Goal: Task Accomplishment & Management: Manage account settings

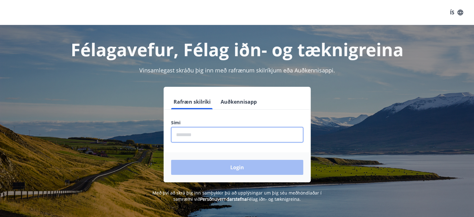
click at [197, 133] on input "phone" at bounding box center [237, 134] width 132 height 15
type input "********"
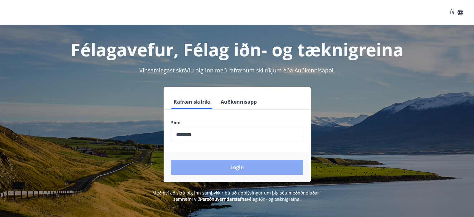
click at [231, 168] on button "Login" at bounding box center [237, 167] width 132 height 15
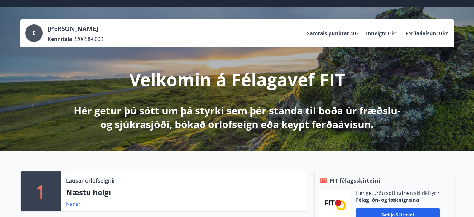
scroll to position [94, 0]
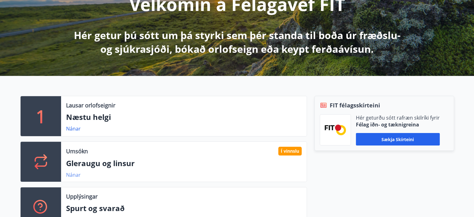
click at [71, 174] on link "Nánar" at bounding box center [73, 174] width 15 height 7
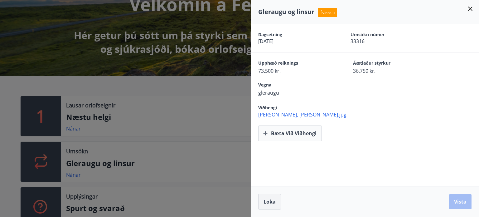
click at [270, 201] on span "Loka" at bounding box center [269, 201] width 12 height 7
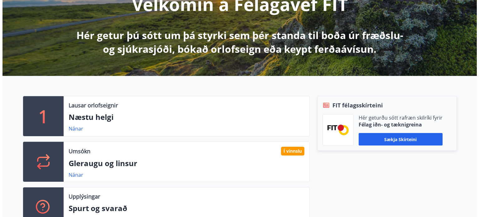
scroll to position [0, 0]
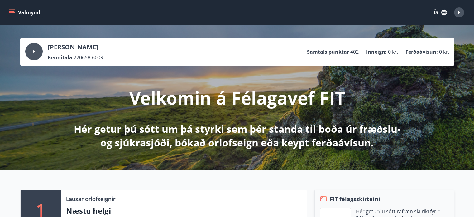
click at [461, 14] on div "E" at bounding box center [459, 12] width 10 height 10
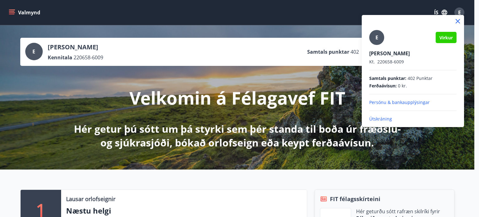
click at [383, 118] on p "Útskráning" at bounding box center [412, 119] width 87 height 6
click at [375, 118] on p "Útskráning" at bounding box center [412, 119] width 87 height 6
